Goal: Navigation & Orientation: Find specific page/section

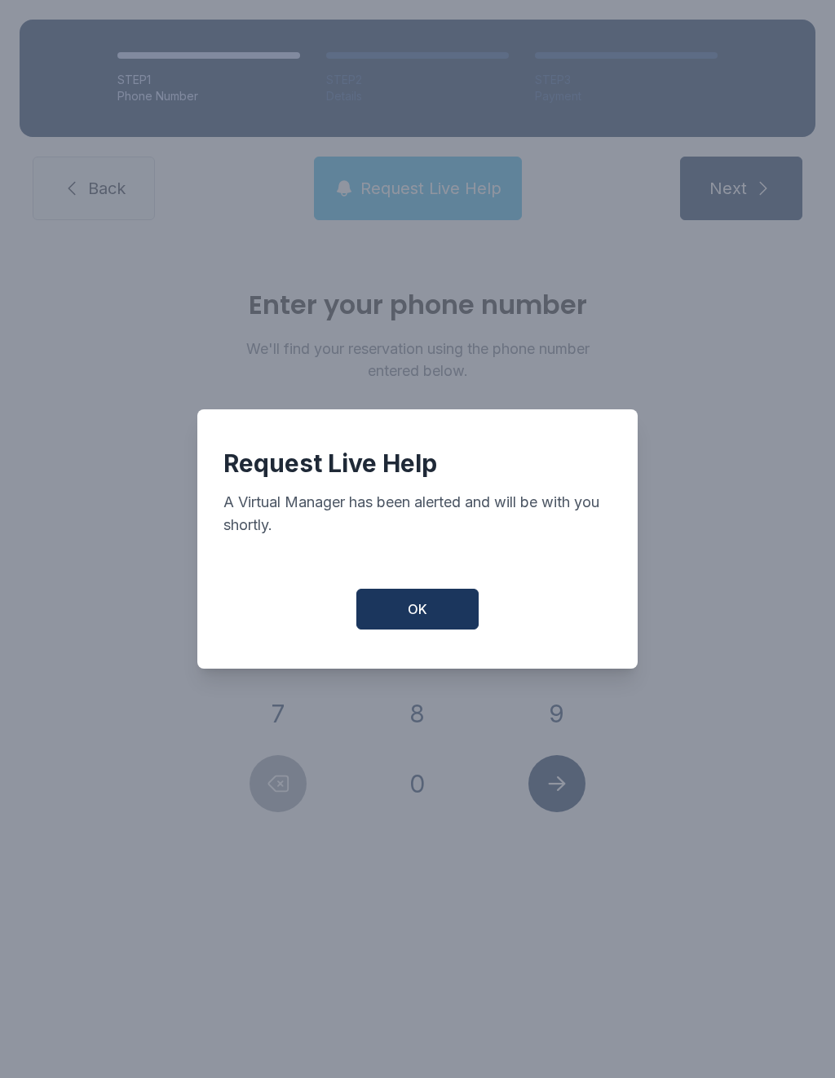
click at [406, 620] on button "OK" at bounding box center [417, 609] width 122 height 41
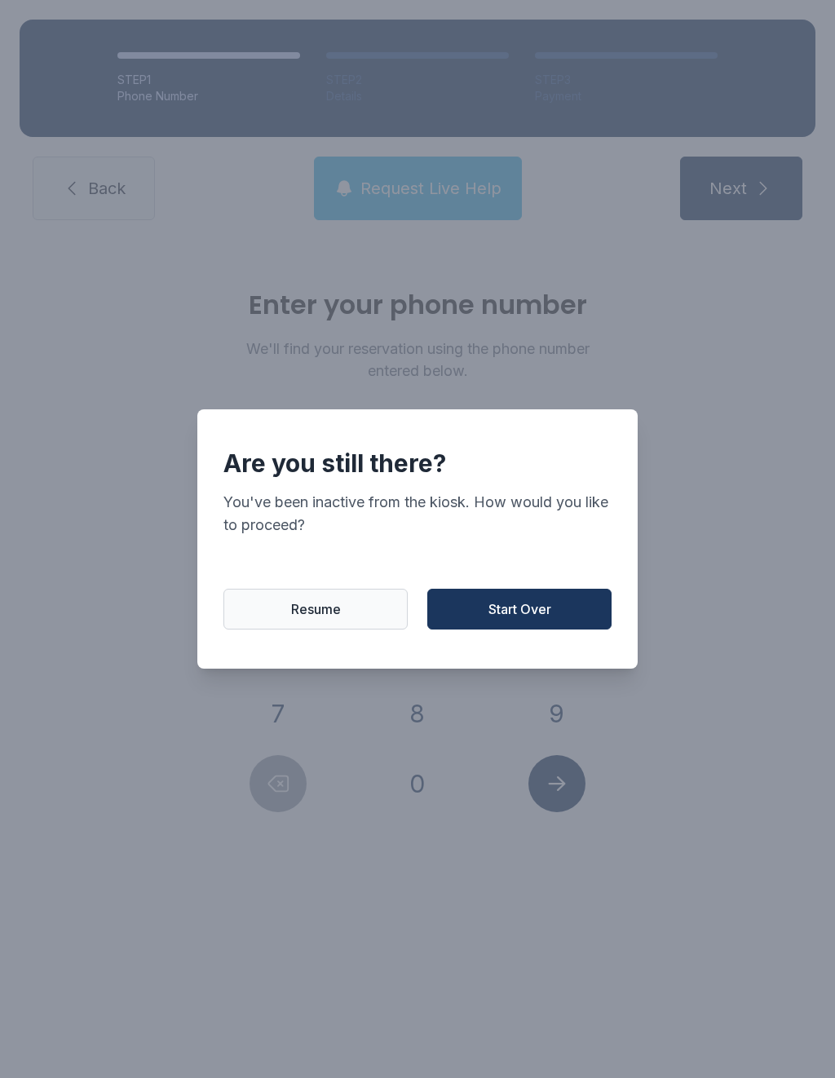
click at [501, 611] on span "Start Over" at bounding box center [519, 609] width 63 height 20
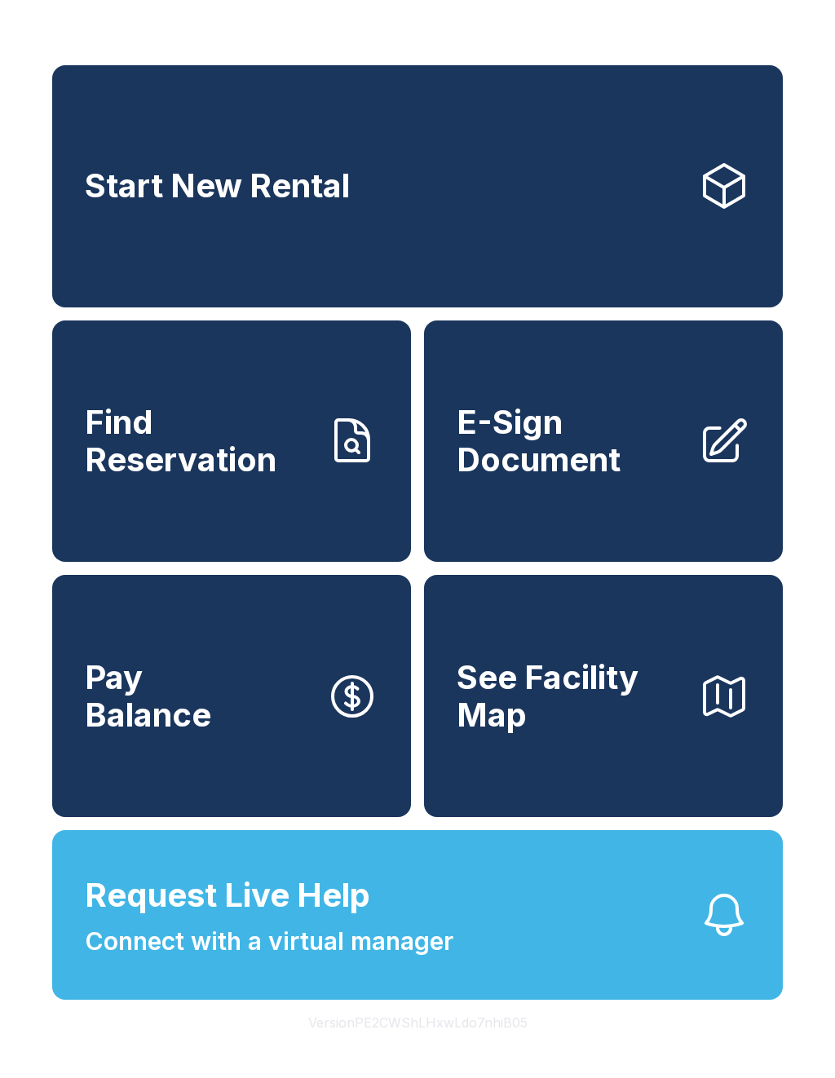
click at [268, 180] on span "Start New Rental" at bounding box center [217, 186] width 265 height 38
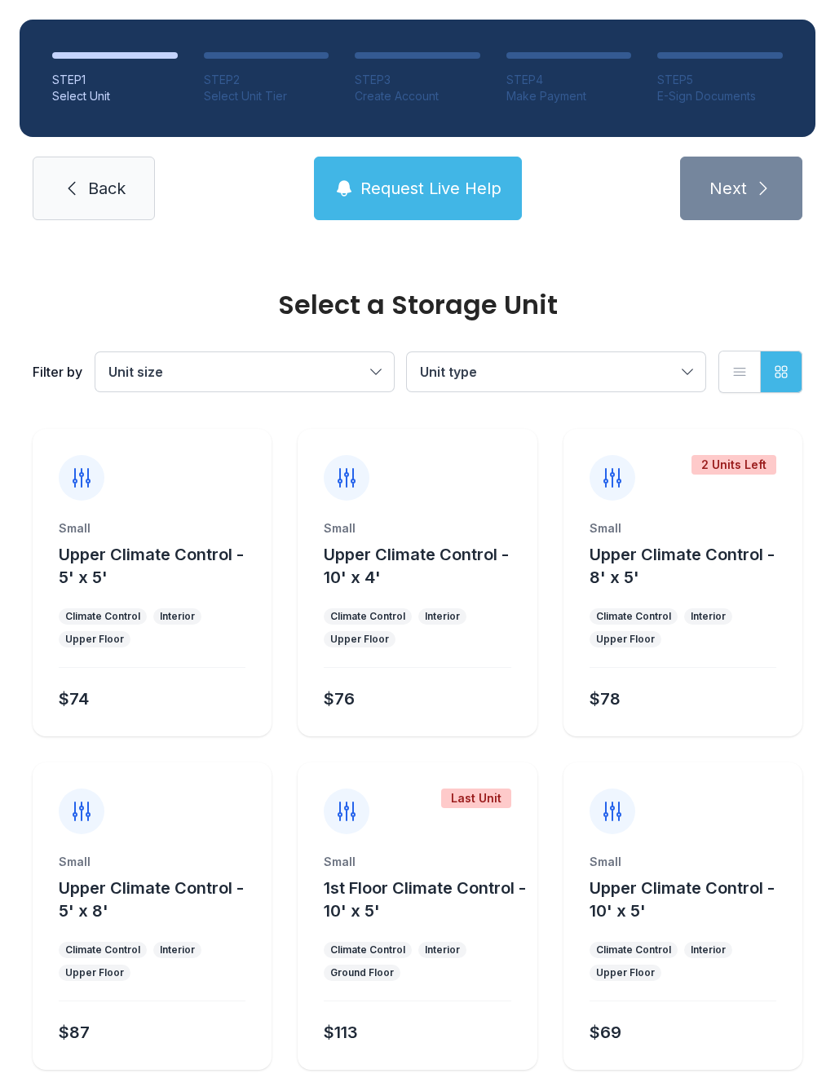
click at [68, 171] on link "Back" at bounding box center [94, 189] width 122 height 64
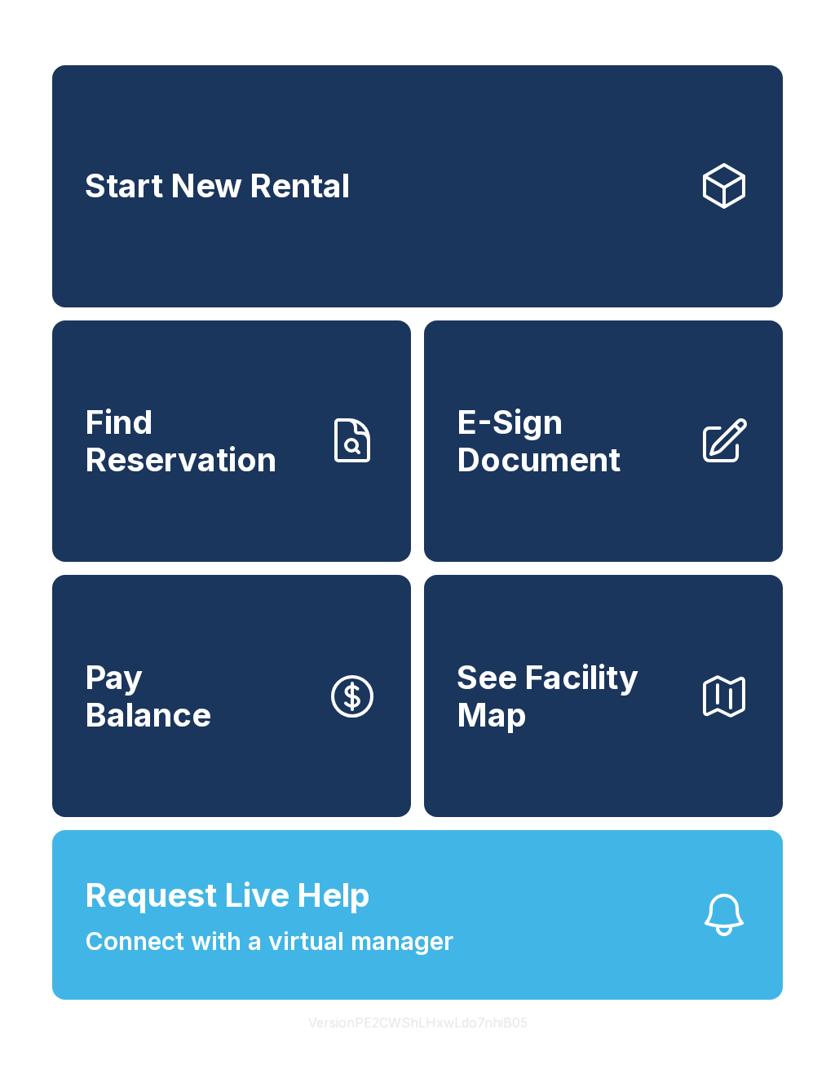
click at [144, 478] on span "Find Reservation" at bounding box center [199, 441] width 228 height 74
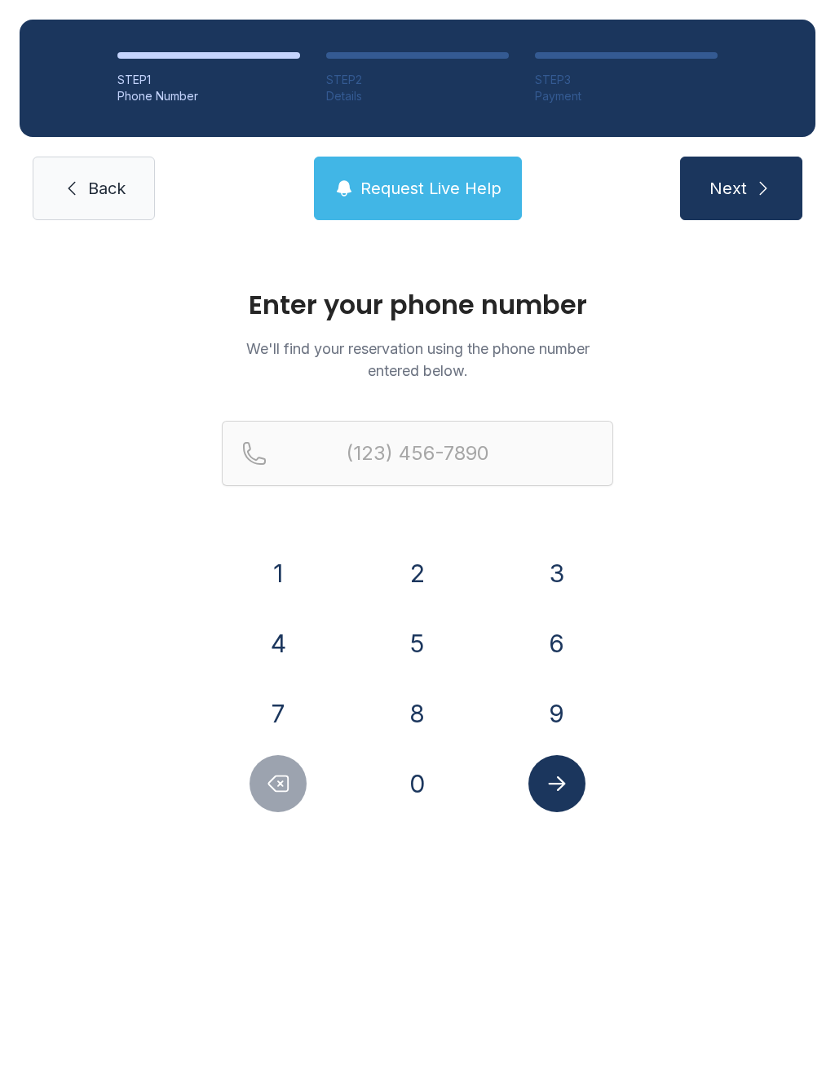
click at [77, 170] on link "Back" at bounding box center [94, 189] width 122 height 64
